Goal: Task Accomplishment & Management: Use online tool/utility

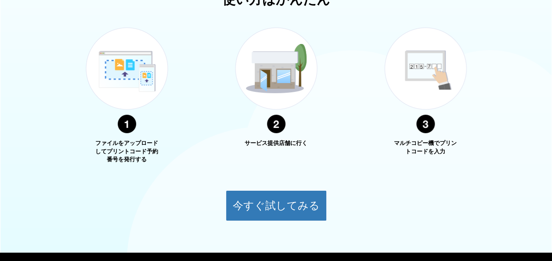
scroll to position [371, 0]
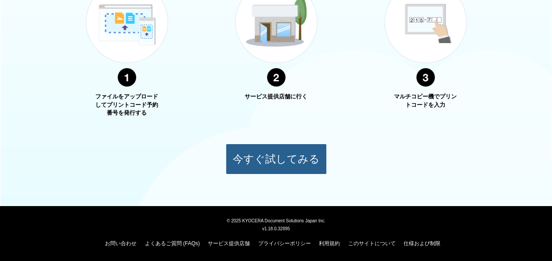
click at [234, 155] on button "今すぐ試してみる" at bounding box center [276, 159] width 101 height 31
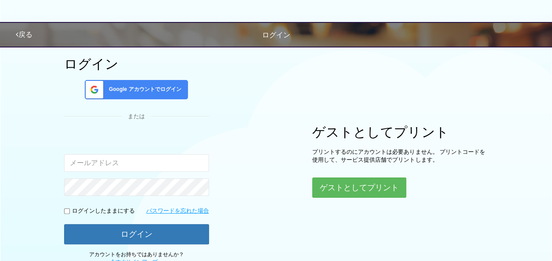
scroll to position [95, 0]
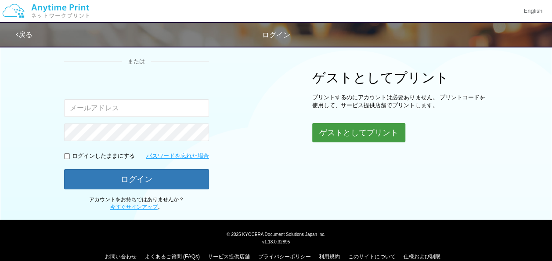
click at [336, 133] on button "ゲストとしてプリント" at bounding box center [358, 132] width 93 height 19
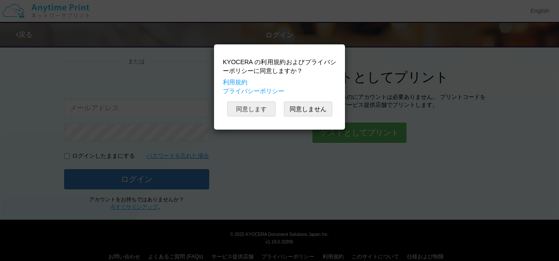
click at [265, 105] on button "同意します" at bounding box center [251, 108] width 48 height 15
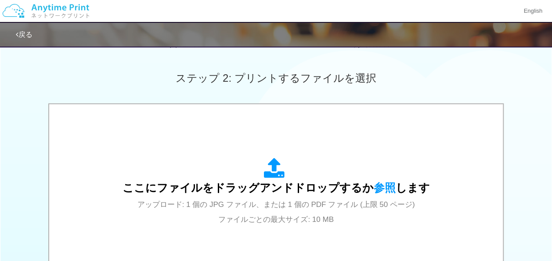
scroll to position [350, 0]
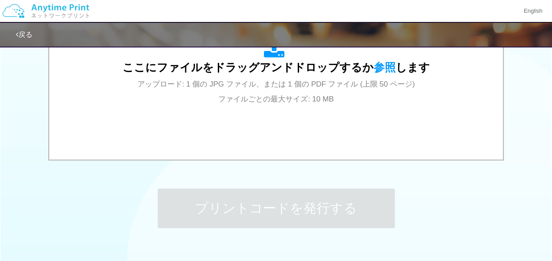
click at [281, 123] on div "ここにファイルをドラッグアンドドロップするか 参照 します アップロード: 1 個の JPG ファイル、または 1 個の PDF ファイル (上限 50 ペー…" at bounding box center [276, 72] width 436 height 158
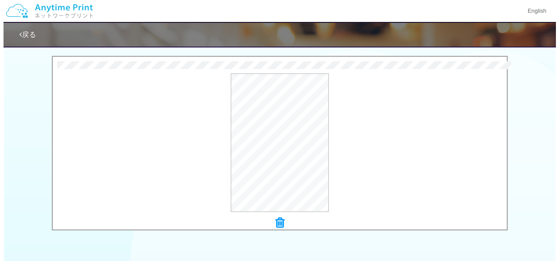
scroll to position [277, 0]
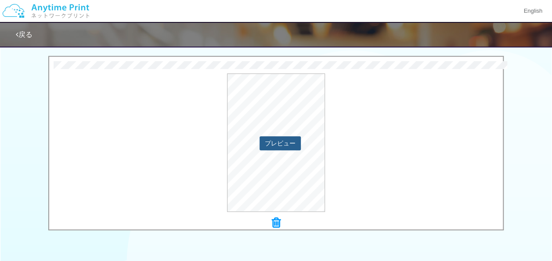
click at [278, 147] on button "プレビュー" at bounding box center [279, 143] width 41 height 14
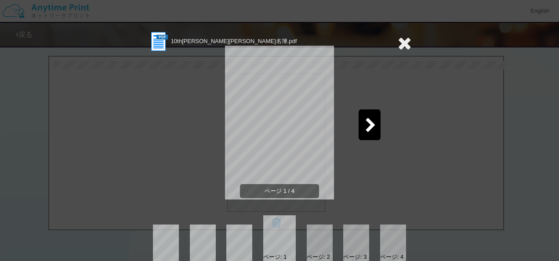
click at [398, 38] on icon at bounding box center [404, 43] width 14 height 18
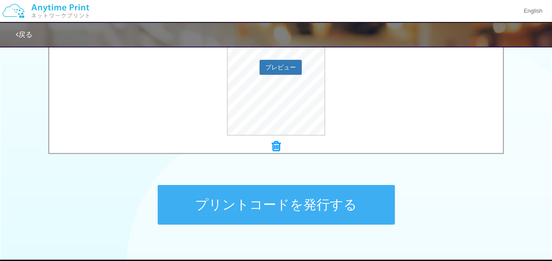
scroll to position [354, 0]
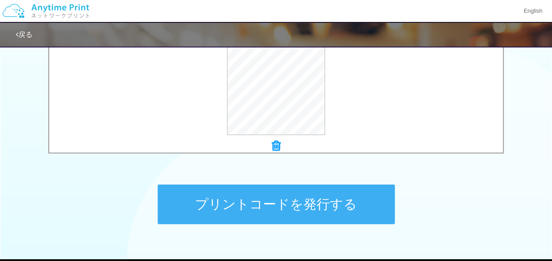
click at [339, 194] on button "プリントコードを発行する" at bounding box center [276, 204] width 237 height 40
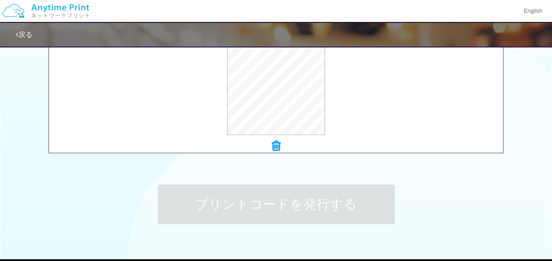
scroll to position [0, 0]
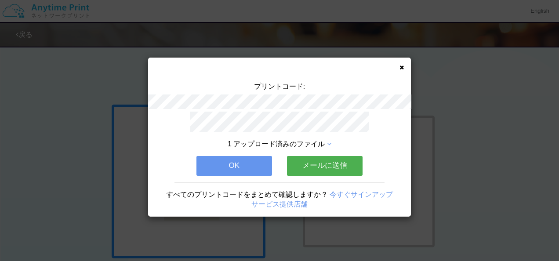
click at [318, 166] on button "メールに送信" at bounding box center [325, 165] width 76 height 19
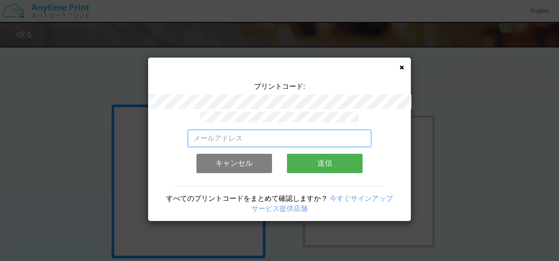
click at [300, 140] on input "email" at bounding box center [279, 139] width 184 height 18
type input "[EMAIL_ADDRESS][DOMAIN_NAME]"
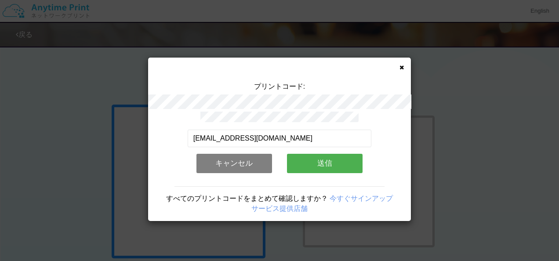
click at [260, 155] on button "キャンセル" at bounding box center [234, 163] width 76 height 19
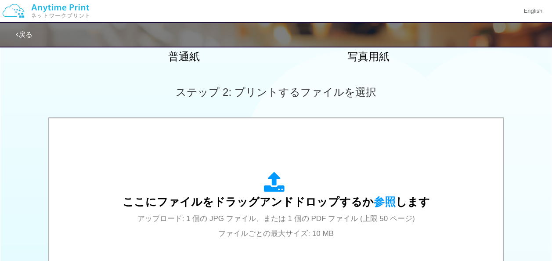
scroll to position [218, 0]
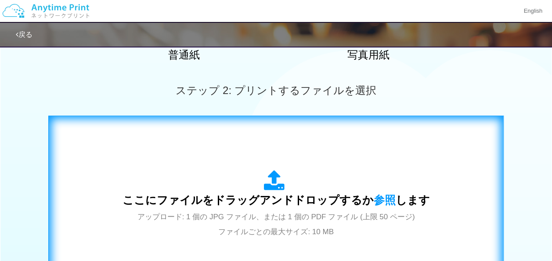
drag, startPoint x: 249, startPoint y: 144, endPoint x: 203, endPoint y: 173, distance: 55.1
click at [203, 173] on div "ここにファイルをドラッグアンドドロップするか 参照 します アップロード: 1 個の JPG ファイル、または 1 個の PDF ファイル (上限 50 ペー…" at bounding box center [276, 204] width 307 height 68
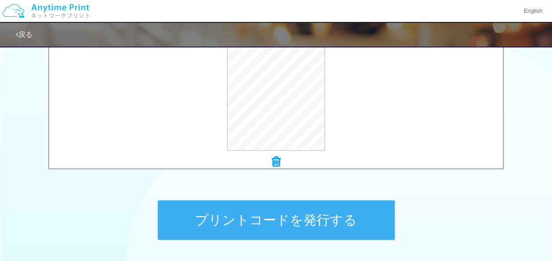
scroll to position [339, 0]
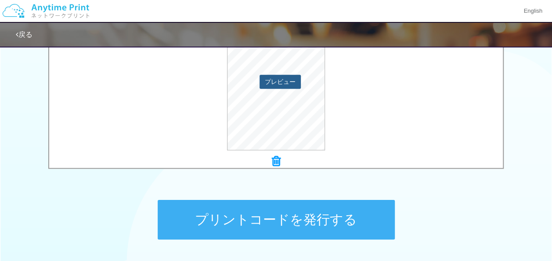
click at [280, 82] on button "プレビュー" at bounding box center [279, 82] width 41 height 14
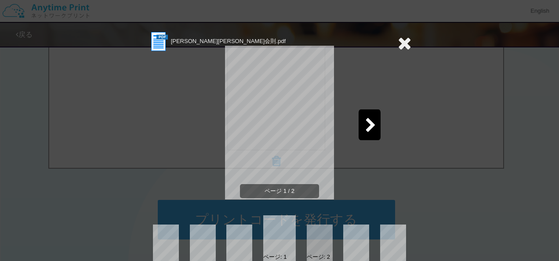
click at [398, 40] on icon at bounding box center [404, 43] width 14 height 18
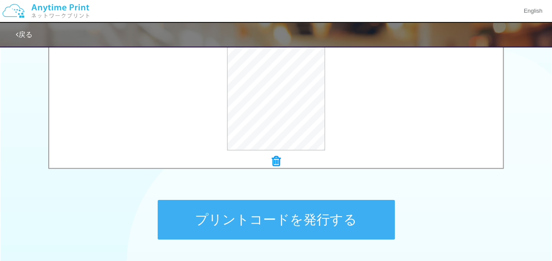
click at [307, 207] on button "プリントコードを発行する" at bounding box center [276, 220] width 237 height 40
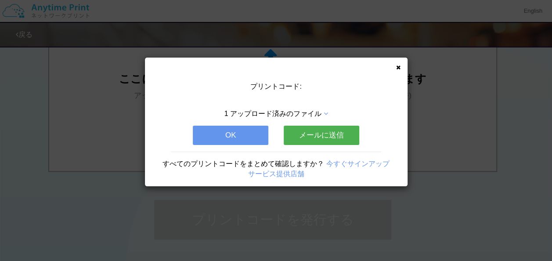
scroll to position [0, 0]
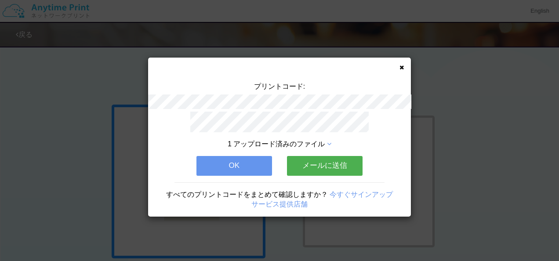
click at [216, 158] on button "OK" at bounding box center [234, 165] width 76 height 19
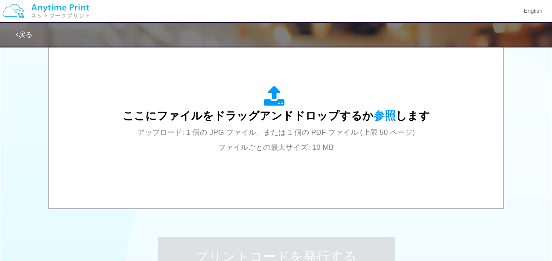
scroll to position [304, 0]
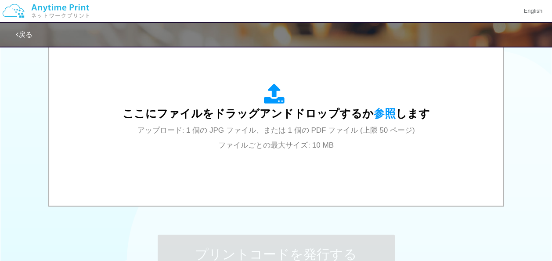
click at [214, 144] on div "ここにファイルをドラッグアンドドロップするか 参照 します アップロード: 1 個の JPG ファイル、または 1 個の PDF ファイル (上限 50 ペー…" at bounding box center [276, 117] width 307 height 68
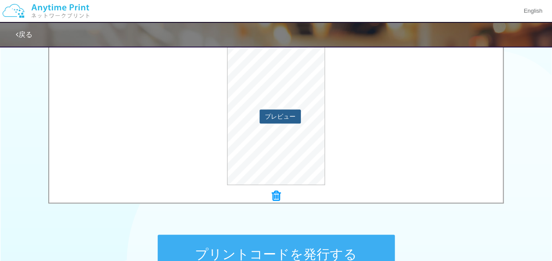
click at [274, 119] on button "プレビュー" at bounding box center [279, 116] width 41 height 14
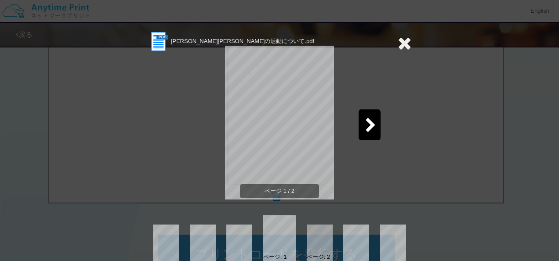
click at [358, 120] on div at bounding box center [369, 124] width 22 height 31
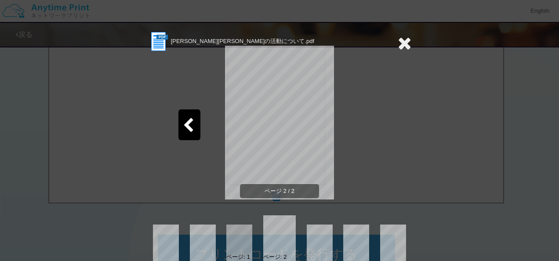
click at [397, 43] on icon at bounding box center [404, 43] width 14 height 18
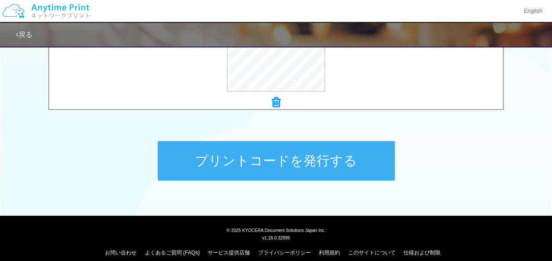
scroll to position [407, 0]
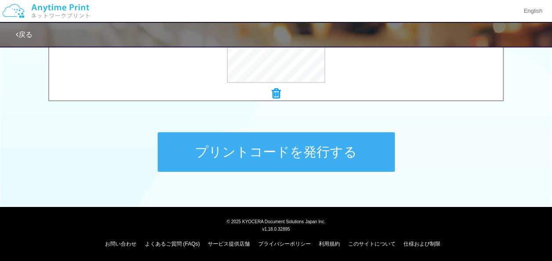
click at [300, 155] on button "プリントコードを発行する" at bounding box center [276, 152] width 237 height 40
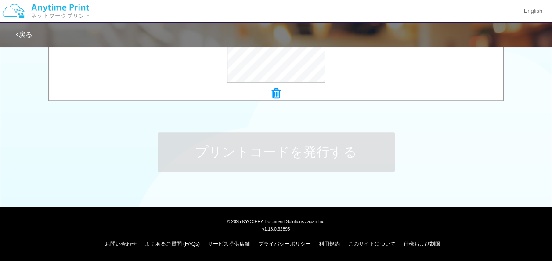
scroll to position [0, 0]
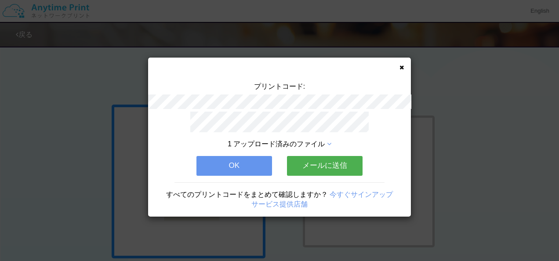
click at [403, 71] on div "プリントコード: 1 アップロード済みのファイル OK メールに送信 すべてのプリントコードをまとめて確認しますか？ 今すぐサインアップ サービス提供店舗" at bounding box center [279, 137] width 263 height 159
click at [235, 160] on button "OK" at bounding box center [234, 165] width 76 height 19
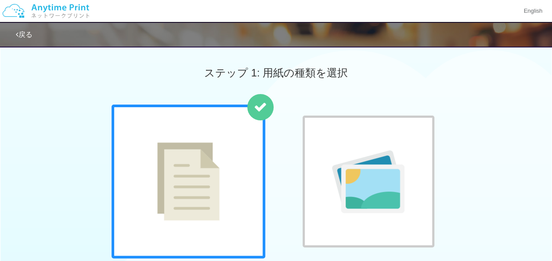
scroll to position [407, 0]
